Goal: Task Accomplishment & Management: Use online tool/utility

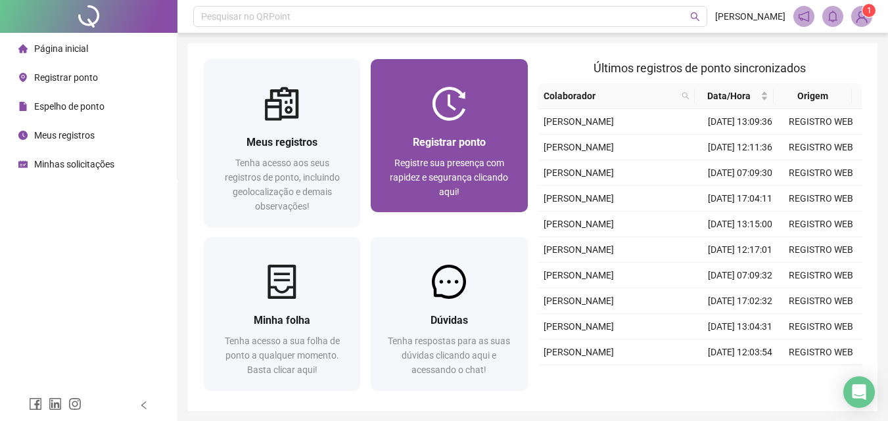
click at [455, 141] on span "Registrar ponto" at bounding box center [449, 142] width 73 height 12
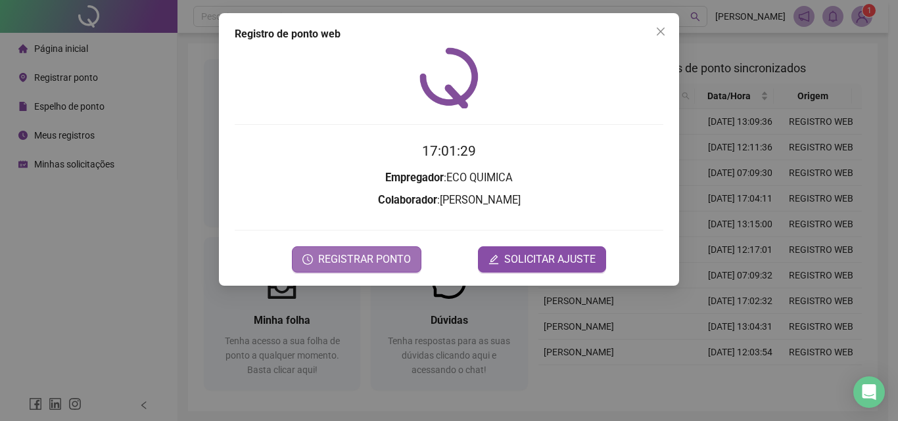
click at [357, 257] on span "REGISTRAR PONTO" at bounding box center [364, 260] width 93 height 16
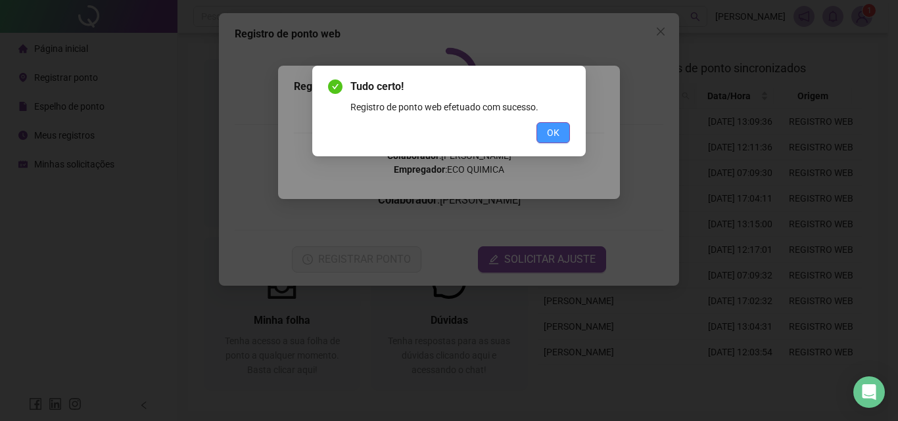
click at [556, 132] on span "OK" at bounding box center [553, 133] width 12 height 14
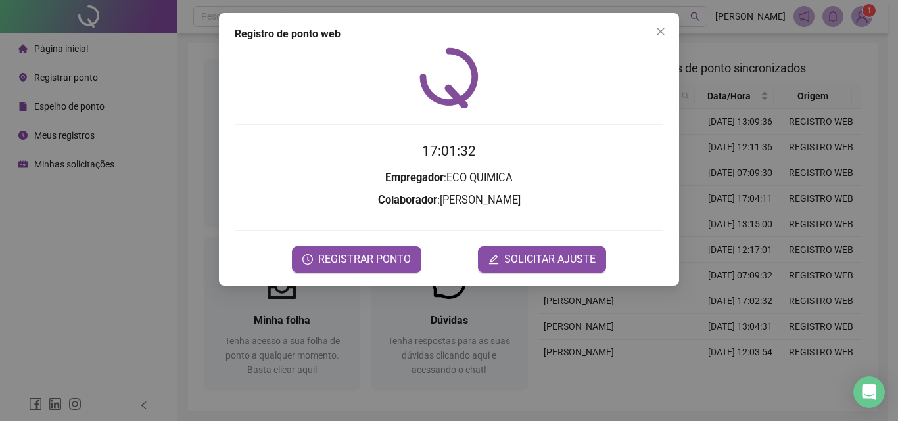
click at [860, 18] on div "Registro de ponto web 17:01:32 Empregador : ECO QUIMICA Colaborador : RIBAMAR R…" at bounding box center [449, 210] width 898 height 421
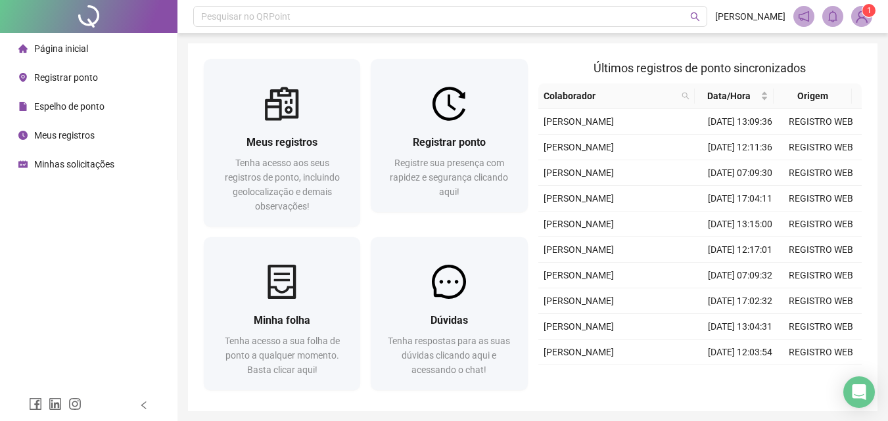
click at [860, 18] on img at bounding box center [862, 17] width 20 height 20
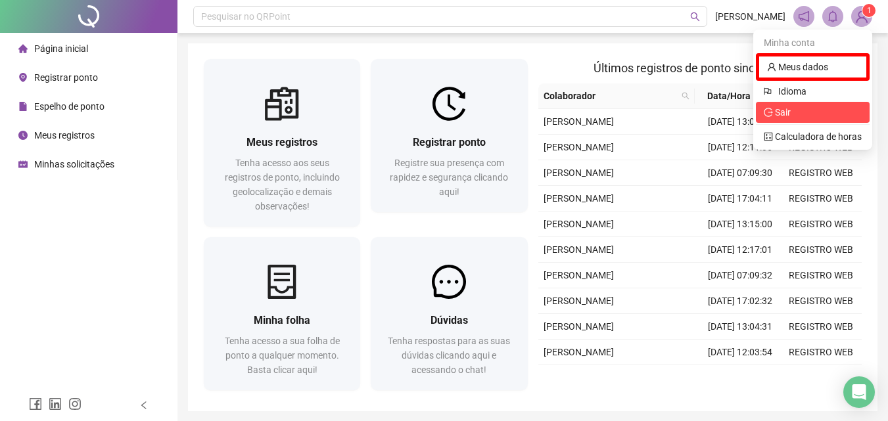
click at [811, 114] on span "Sair" at bounding box center [813, 112] width 98 height 14
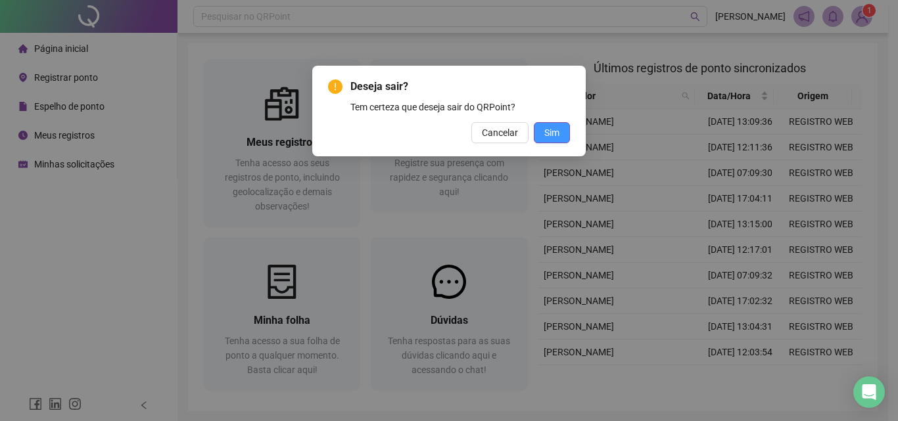
click at [549, 133] on span "Sim" at bounding box center [551, 133] width 15 height 14
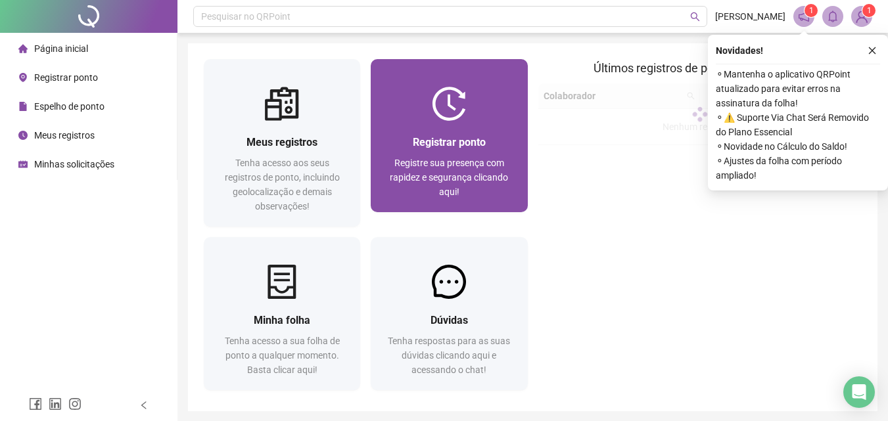
click at [441, 113] on img at bounding box center [449, 104] width 34 height 34
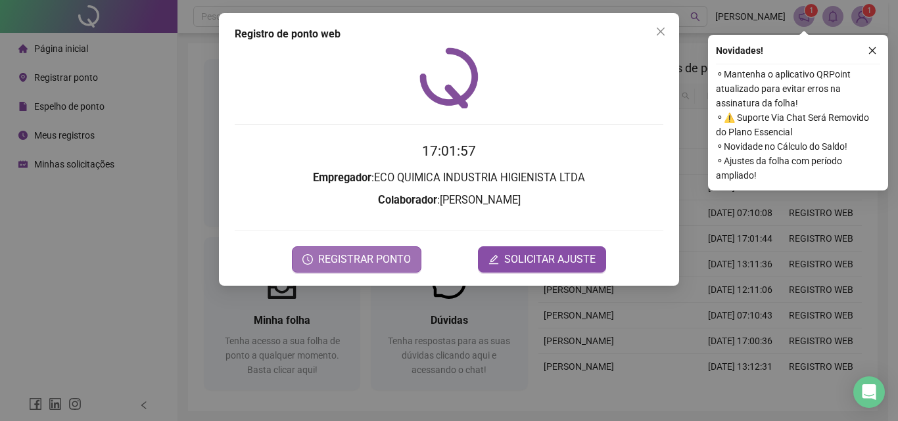
click at [378, 256] on span "REGISTRAR PONTO" at bounding box center [364, 260] width 93 height 16
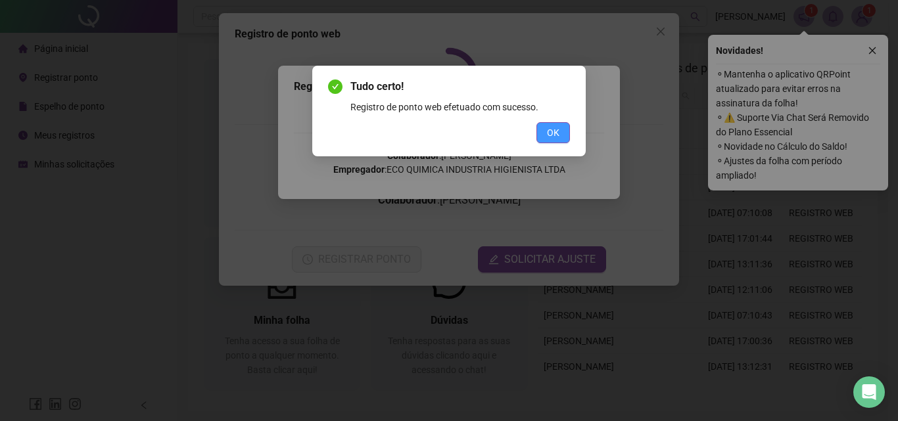
click at [551, 133] on span "OK" at bounding box center [553, 133] width 12 height 14
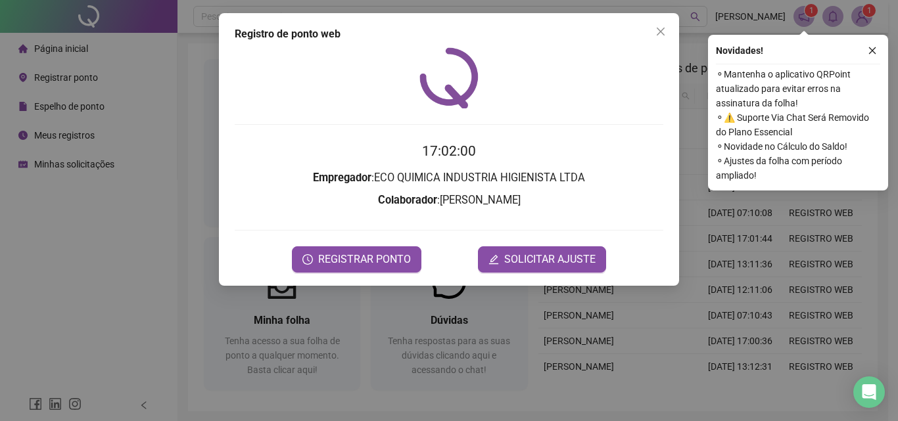
click at [864, 11] on div "Registro de ponto web 17:02:00 Empregador : ECO QUIMICA INDUSTRIA HIGIENISTA LT…" at bounding box center [449, 210] width 898 height 421
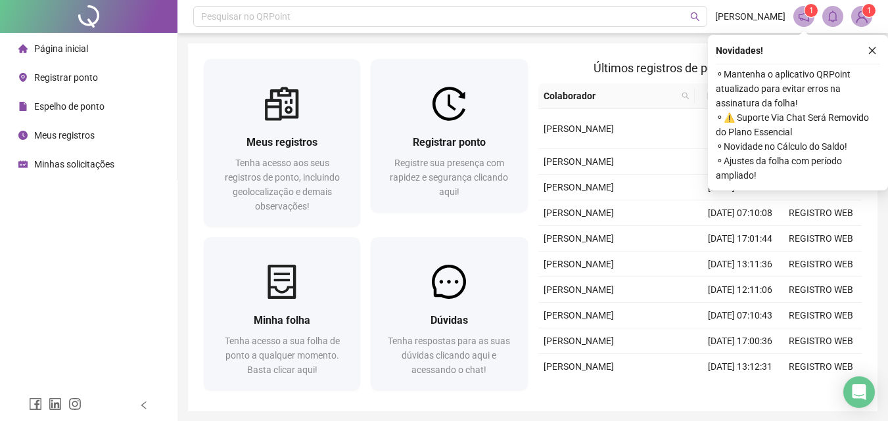
click at [862, 13] on img at bounding box center [862, 17] width 20 height 20
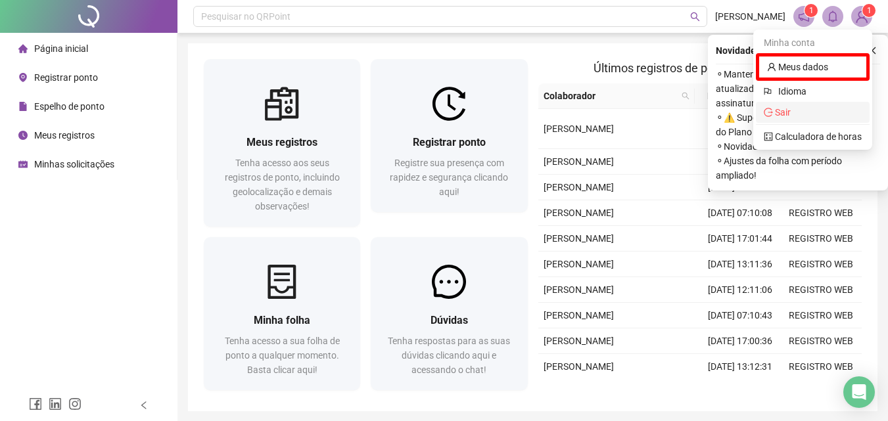
click at [777, 108] on span "Sair" at bounding box center [777, 112] width 27 height 11
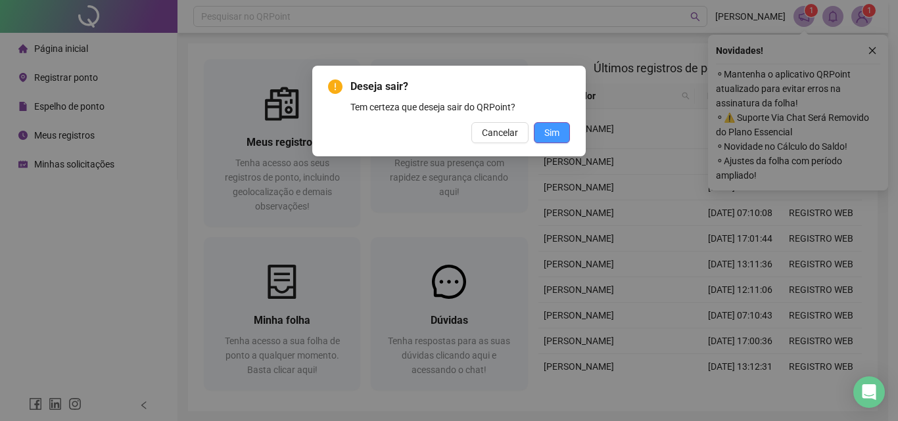
click at [559, 135] on span "Sim" at bounding box center [551, 133] width 15 height 14
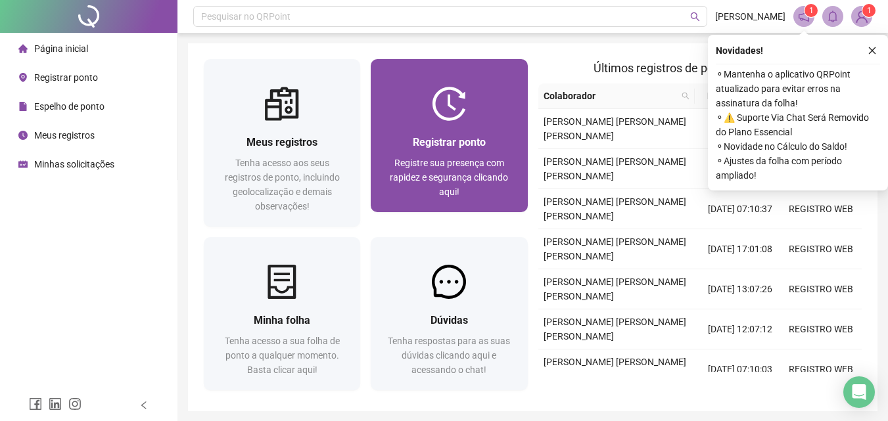
click at [462, 143] on span "Registrar ponto" at bounding box center [449, 142] width 73 height 12
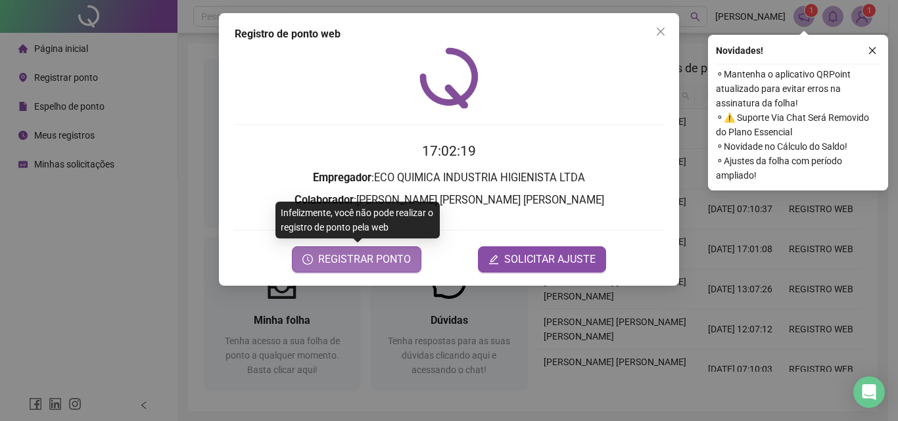
click at [375, 252] on span "REGISTRAR PONTO" at bounding box center [364, 260] width 93 height 16
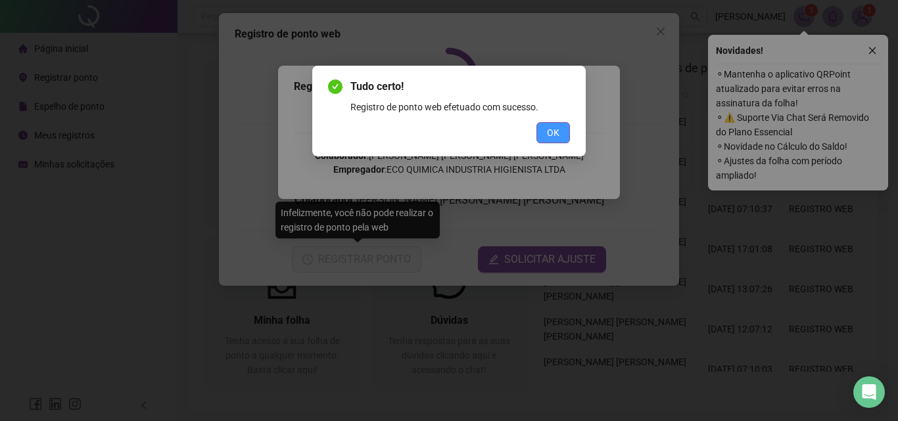
click at [547, 128] on span "OK" at bounding box center [553, 133] width 12 height 14
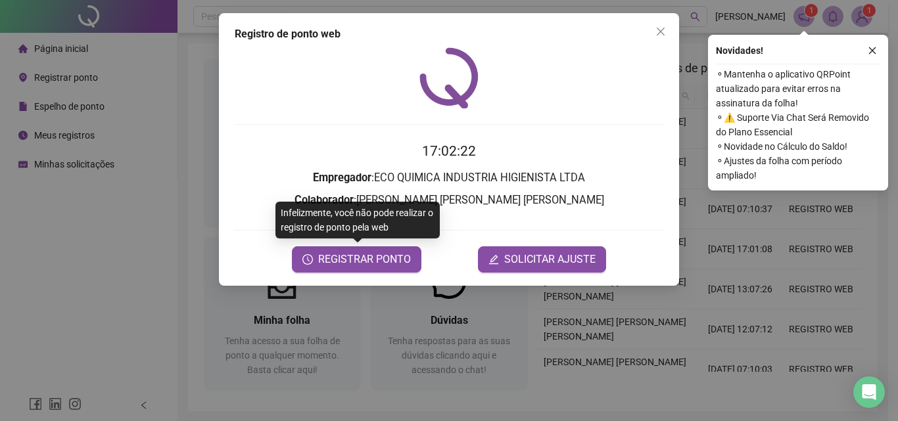
click at [860, 16] on div "Registro de ponto web 17:02:22 Empregador : ECO QUIMICA INDUSTRIA HIGIENISTA LT…" at bounding box center [449, 210] width 898 height 421
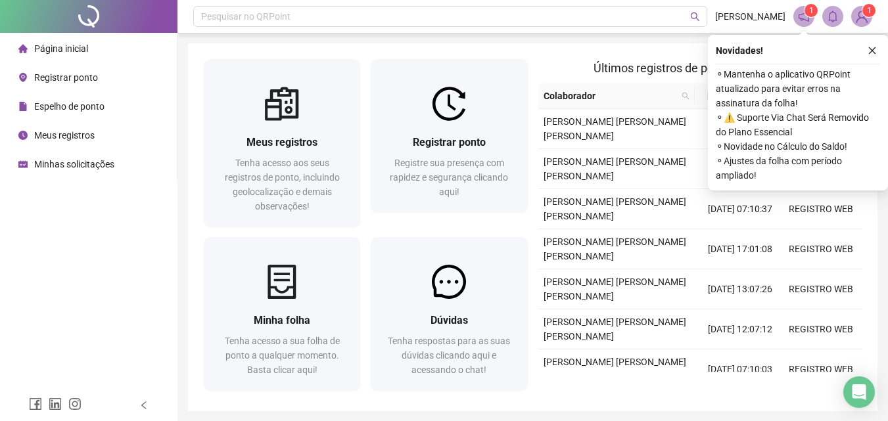
click at [860, 22] on img at bounding box center [862, 17] width 20 height 20
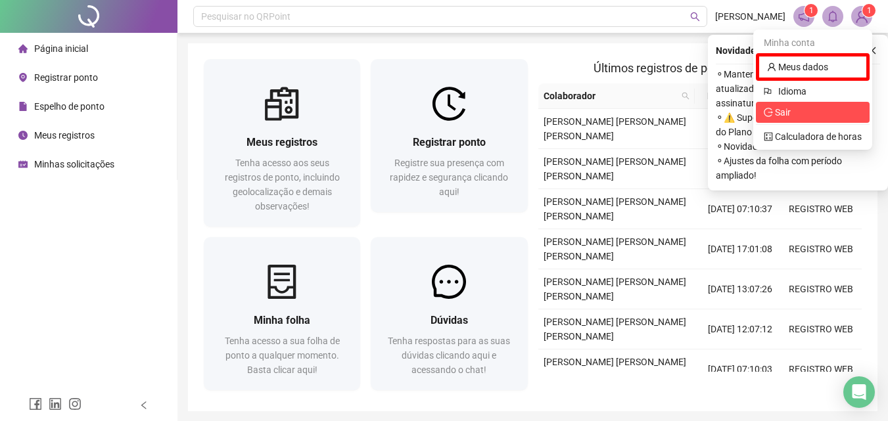
click at [795, 112] on span "Sair" at bounding box center [813, 112] width 98 height 14
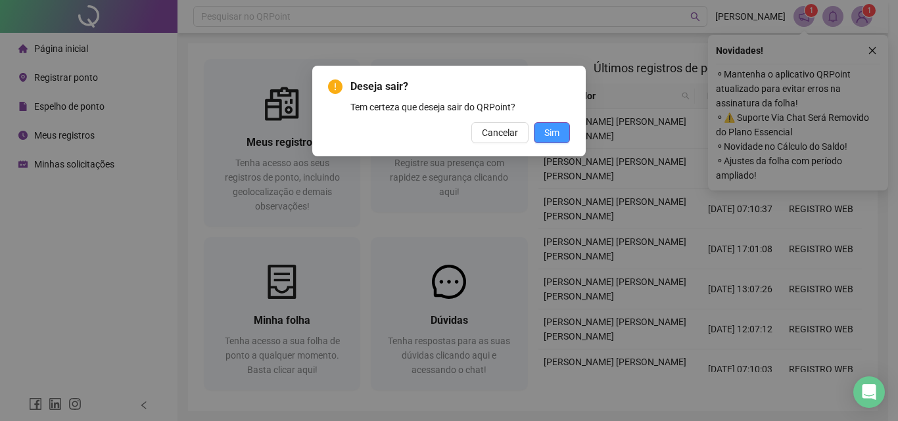
click at [544, 133] on span "Sim" at bounding box center [551, 133] width 15 height 14
